Goal: Task Accomplishment & Management: Complete application form

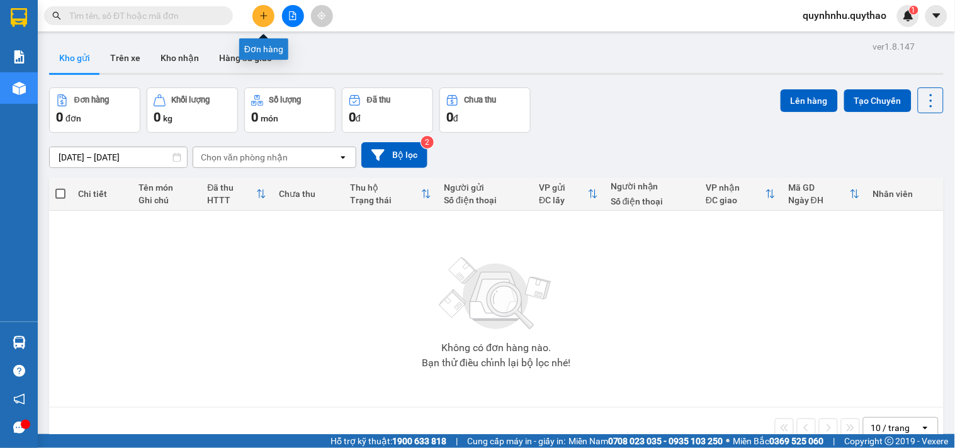
click at [259, 16] on icon "plus" at bounding box center [263, 15] width 9 height 9
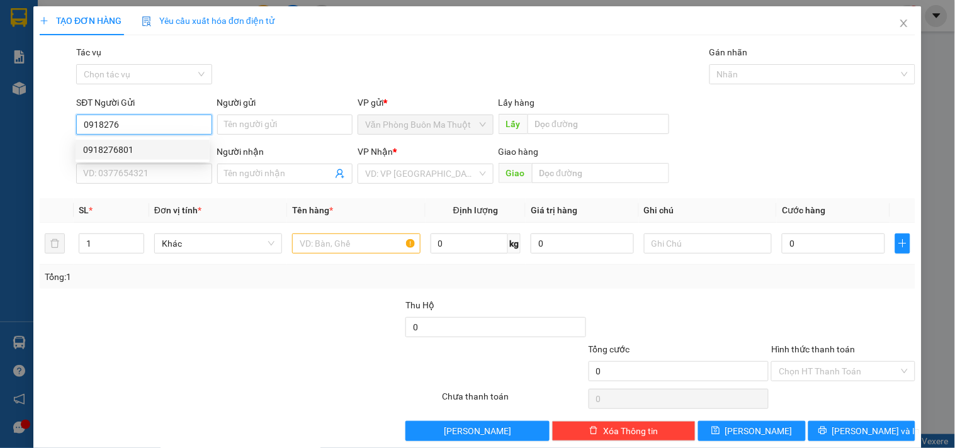
click at [137, 152] on div "0918276801" at bounding box center [142, 150] width 119 height 14
type input "0918276801"
type input "0798728536"
type input "TRẢNG BÀNG"
type input "0918276801"
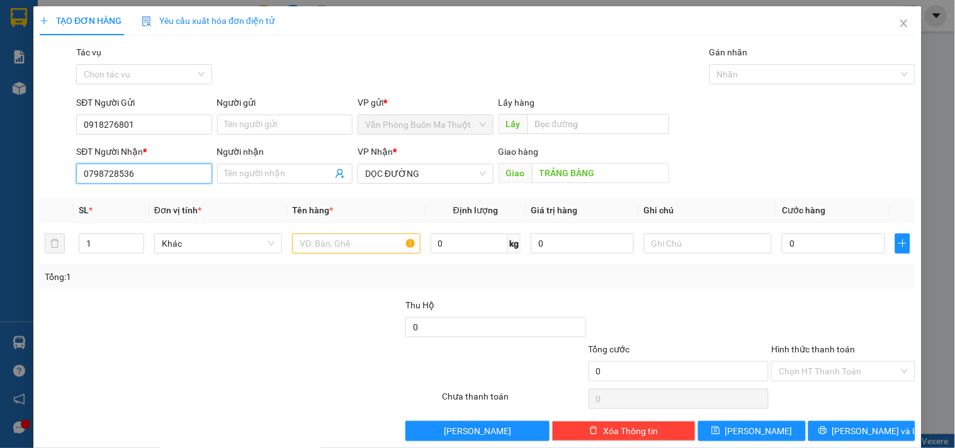
click at [166, 179] on input "0798728536" at bounding box center [143, 174] width 135 height 20
click at [614, 175] on input "TRẢNG BÀNG" at bounding box center [600, 173] width 137 height 20
click at [171, 174] on input "0798728536" at bounding box center [143, 174] width 135 height 20
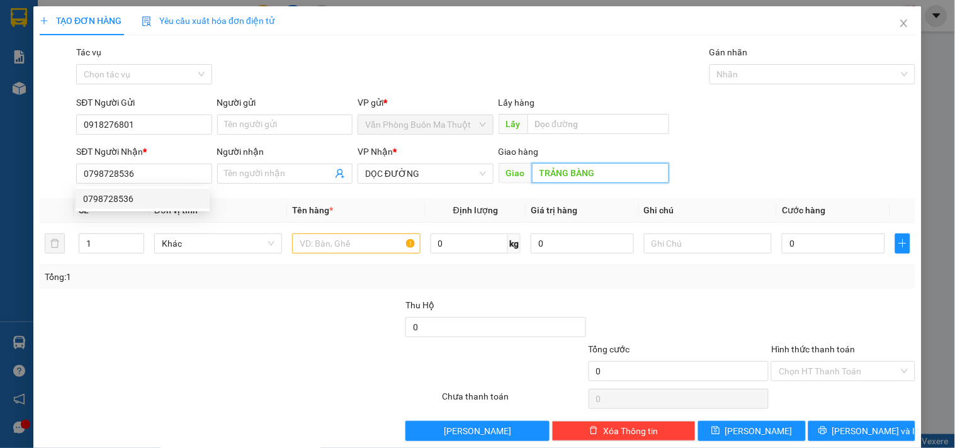
click at [607, 174] on input "TRẢNG BÀNG" at bounding box center [600, 173] width 137 height 20
click at [365, 249] on input "text" at bounding box center [356, 243] width 128 height 20
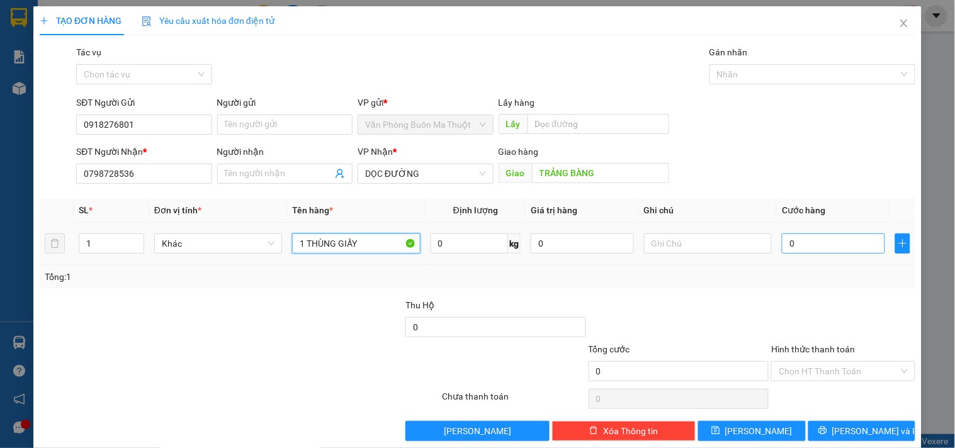
type input "1 THÙNG GIẤY"
click at [803, 244] on input "0" at bounding box center [833, 243] width 103 height 20
type input "1"
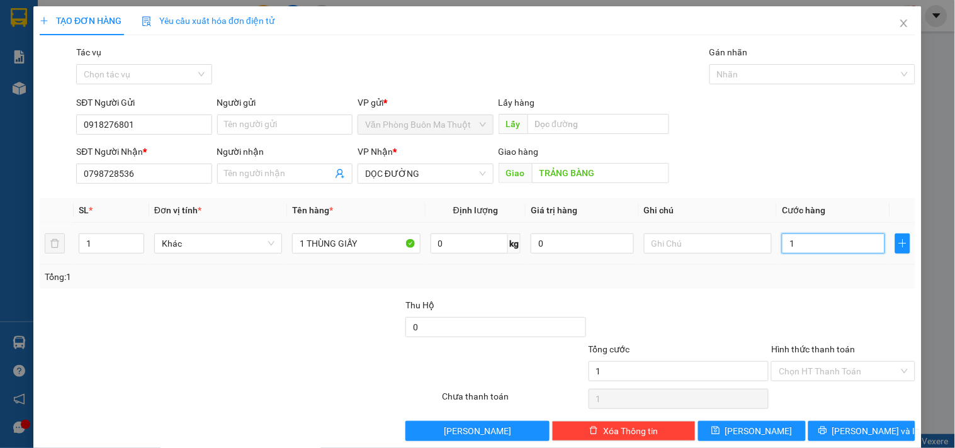
type input "15"
type input "150"
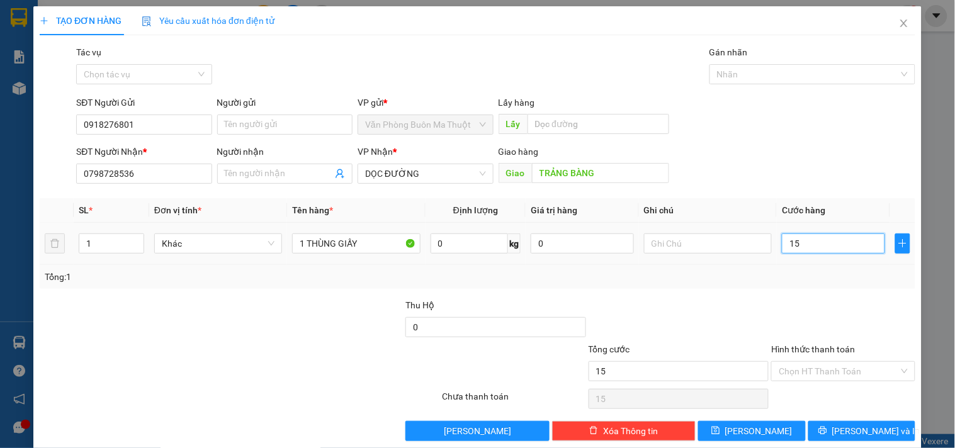
type input "150"
type input "150.000"
click at [821, 369] on input "Hình thức thanh toán" at bounding box center [838, 371] width 120 height 19
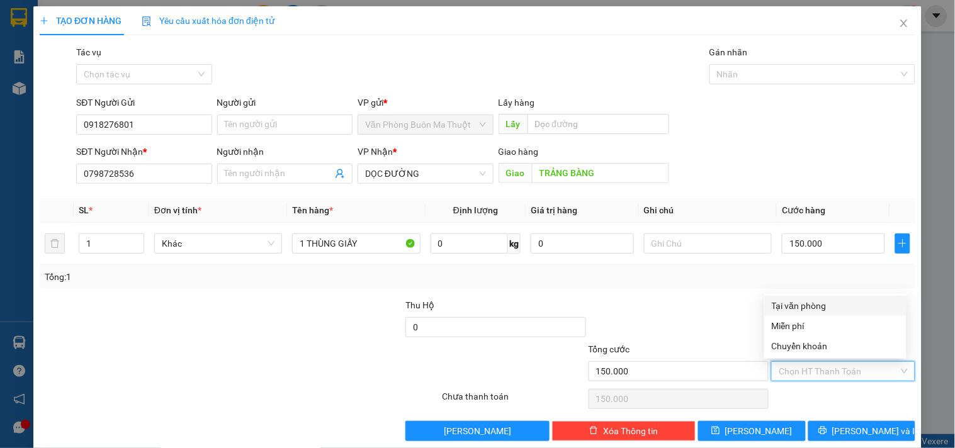
click at [810, 300] on div "Tại văn phòng" at bounding box center [835, 306] width 127 height 14
type input "0"
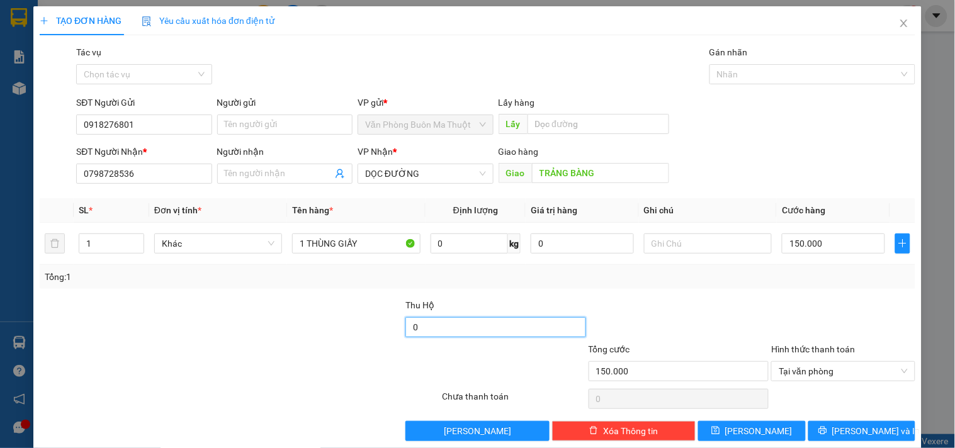
click at [473, 334] on input "0" at bounding box center [495, 327] width 181 height 20
type input "600.000"
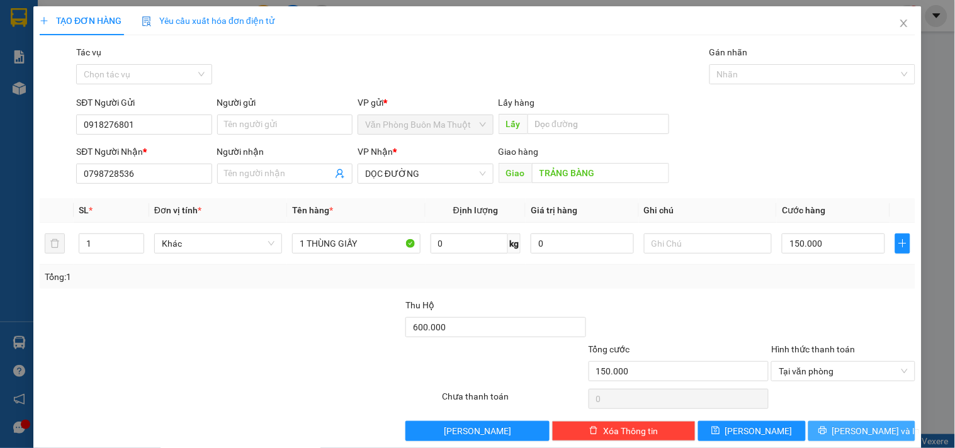
click at [870, 431] on span "Lưu và In" at bounding box center [876, 431] width 88 height 14
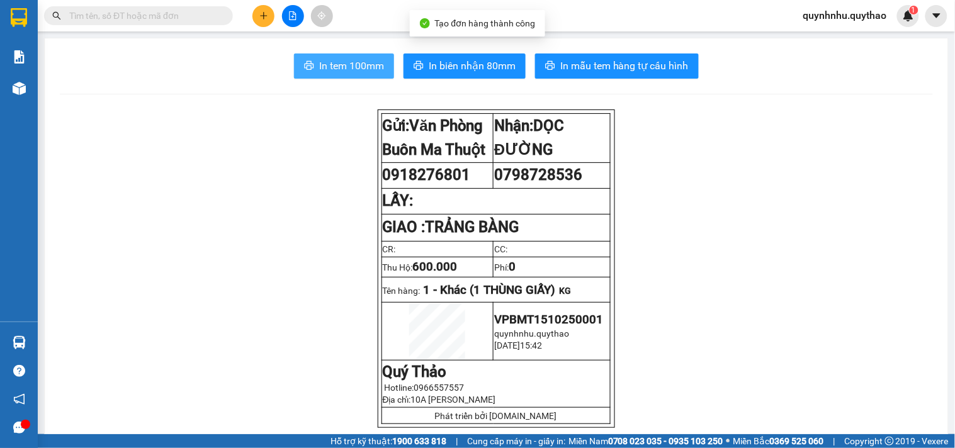
click at [350, 64] on span "In tem 100mm" at bounding box center [351, 66] width 65 height 16
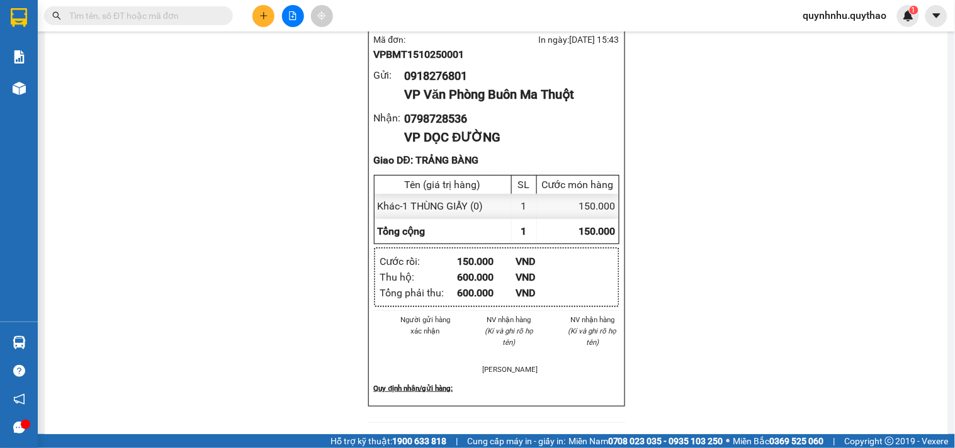
scroll to position [581, 0]
